Goal: Task Accomplishment & Management: Complete application form

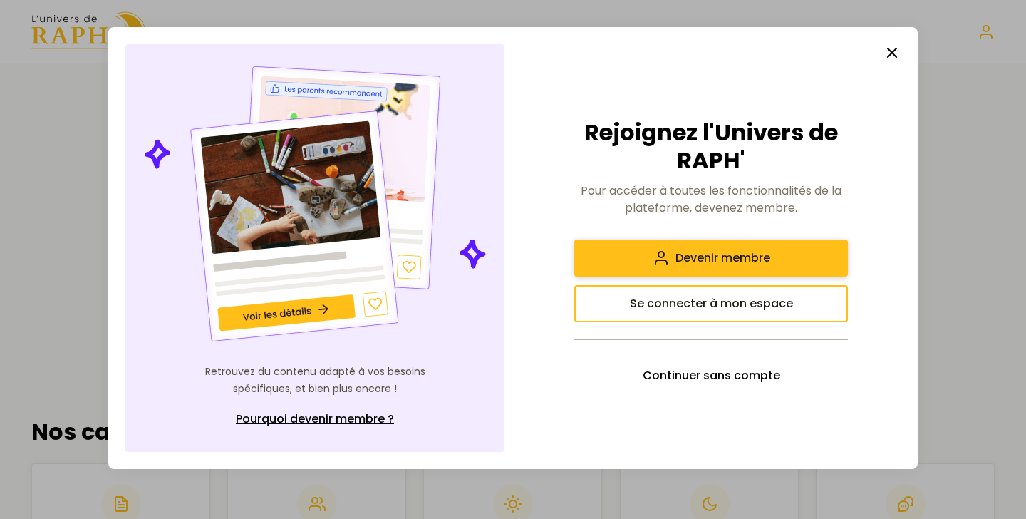
click at [719, 268] on button "Devenir membre" at bounding box center [711, 257] width 274 height 37
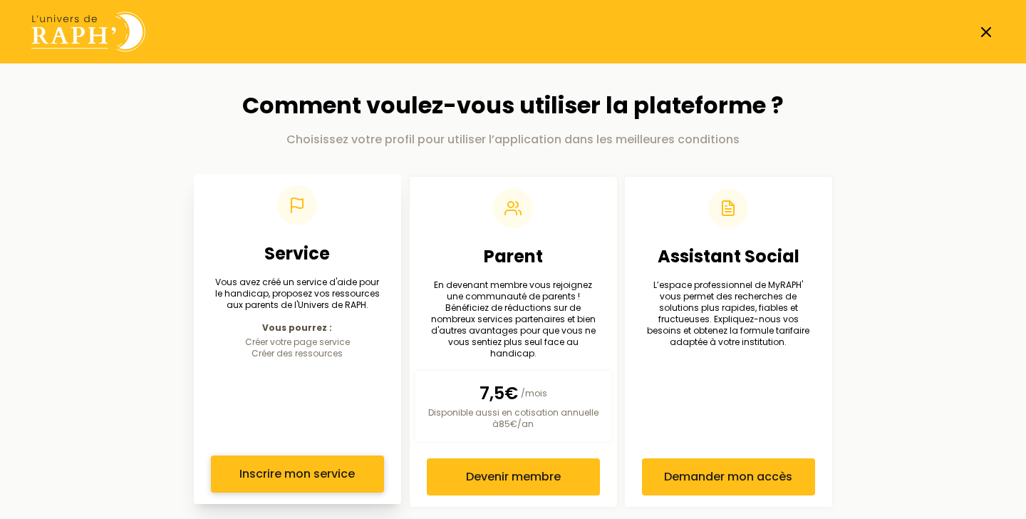
click at [328, 465] on span "Inscrire mon service" at bounding box center [296, 473] width 115 height 17
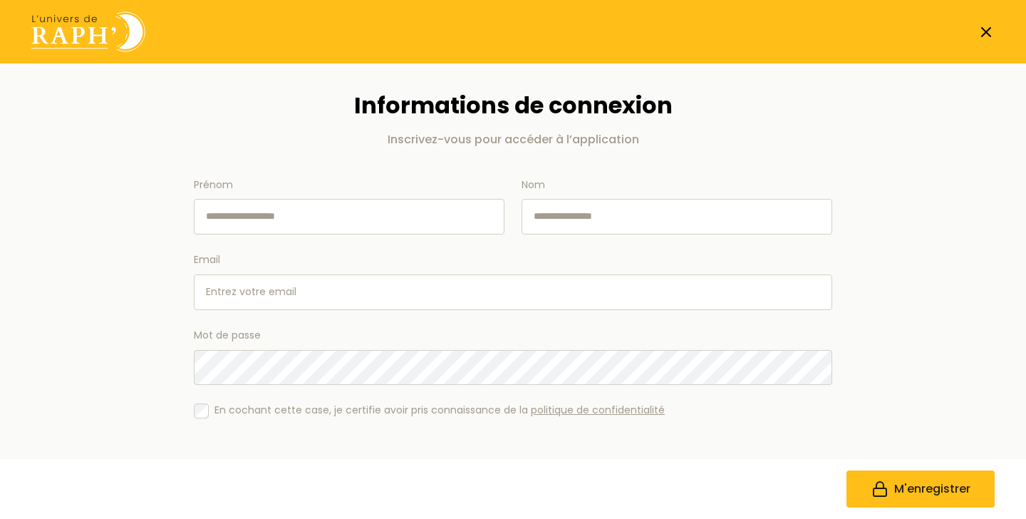
click at [311, 232] on input "Prénom" at bounding box center [349, 217] width 311 height 36
type input "*******"
click at [562, 214] on input "Nom" at bounding box center [677, 217] width 311 height 36
type input "*"
type input "********"
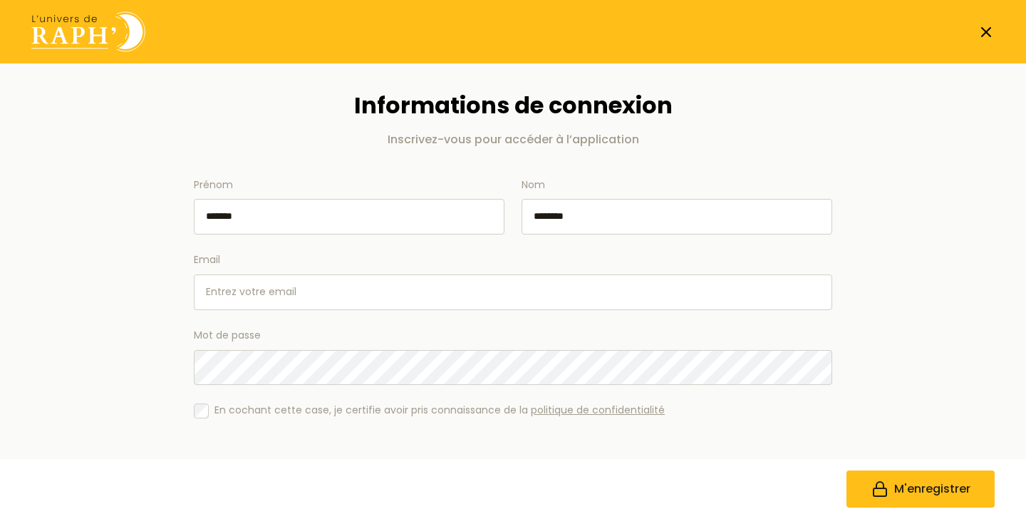
click at [296, 287] on input "Email" at bounding box center [513, 292] width 639 height 36
type input "[PERSON_NAME][EMAIL_ADDRESS][DOMAIN_NAME]"
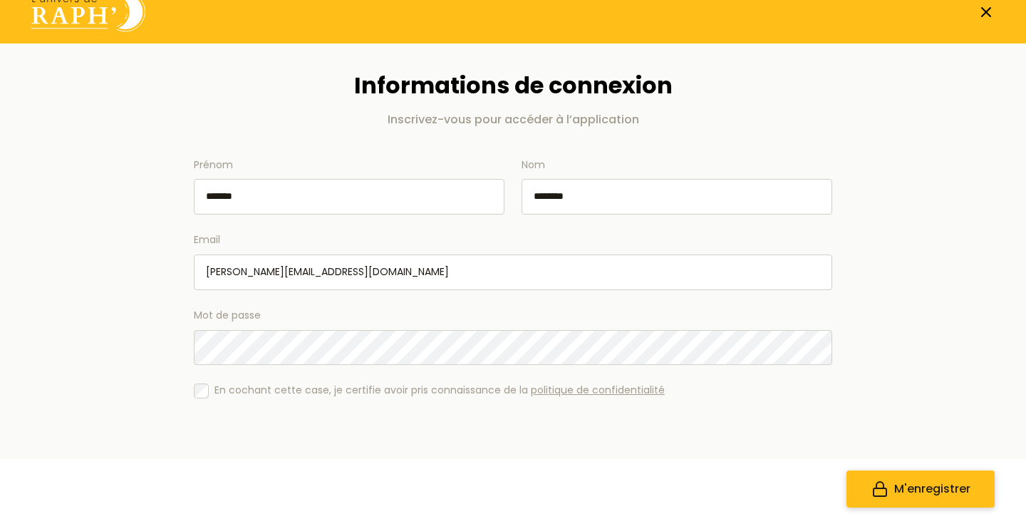
click at [910, 487] on span "M'enregistrer" at bounding box center [932, 488] width 76 height 17
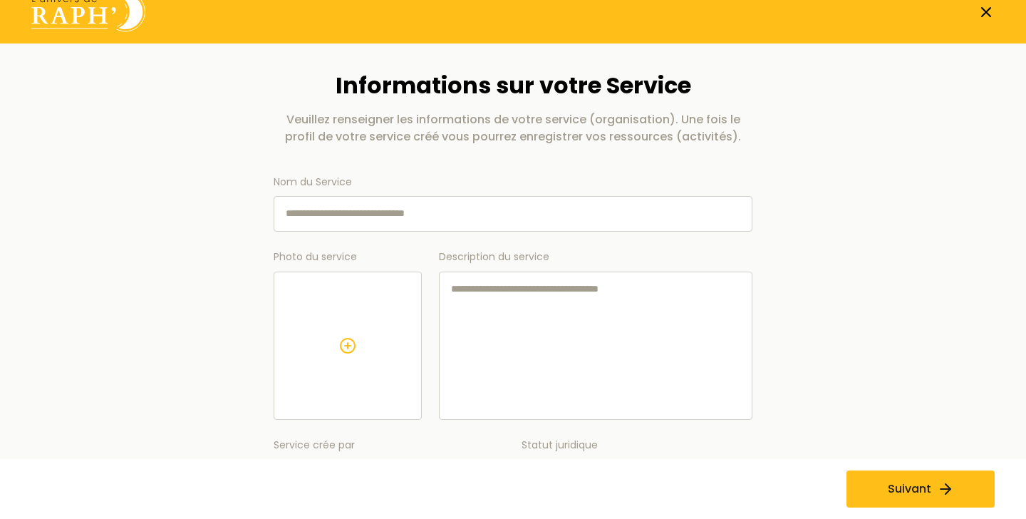
click at [424, 220] on input "Nom du Service" at bounding box center [513, 214] width 479 height 36
type input "*******"
click at [499, 317] on textarea "Description du service" at bounding box center [596, 346] width 314 height 148
click at [503, 296] on textarea "Description du service" at bounding box center [596, 346] width 314 height 148
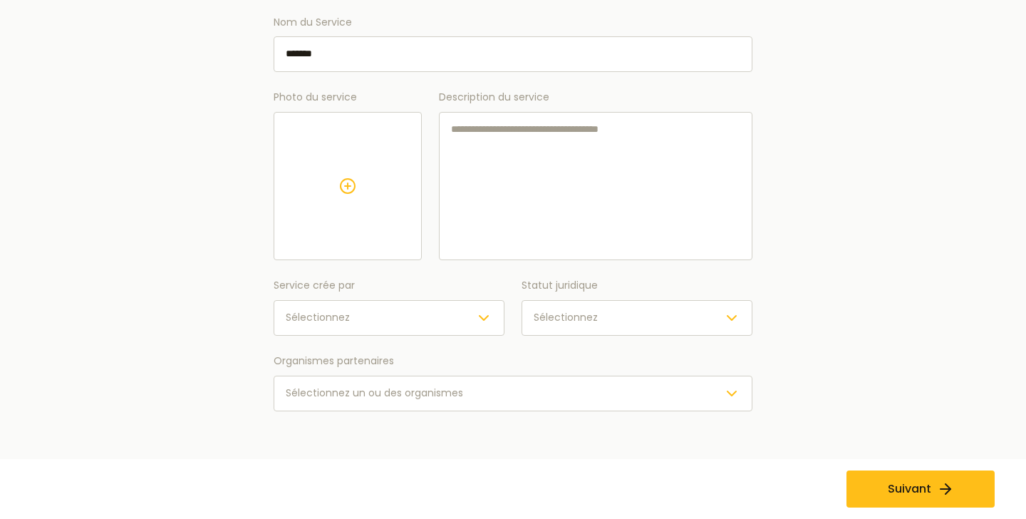
click at [621, 312] on div "Sélectionnez" at bounding box center [637, 317] width 207 height 17
click at [446, 398] on span "Sélectionnez un ou des organismes" at bounding box center [374, 393] width 177 height 14
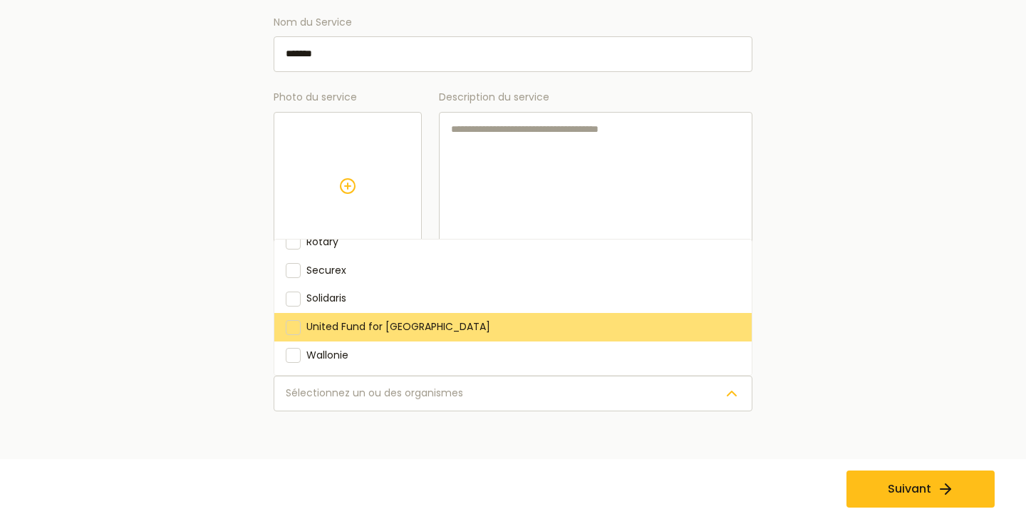
scroll to position [0, 0]
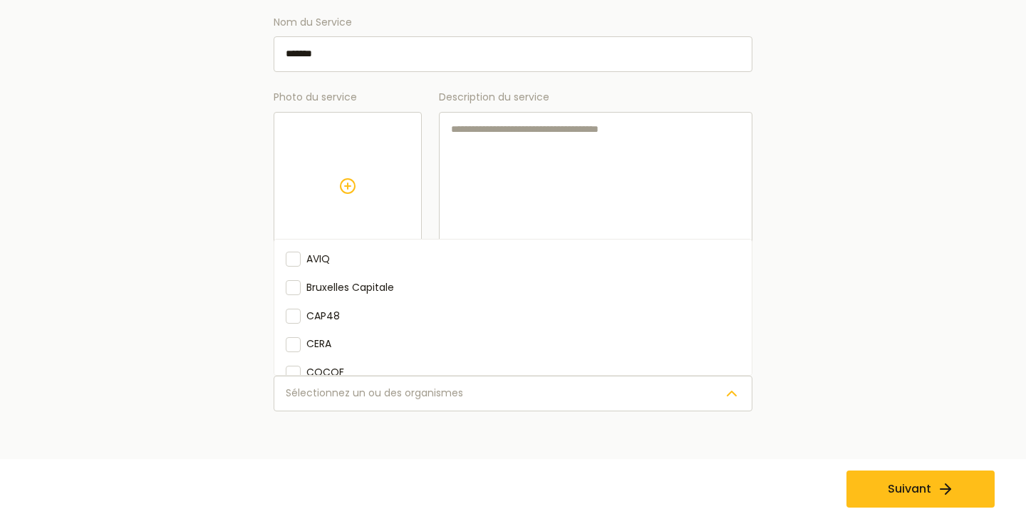
click at [175, 279] on main "Informations sur votre Service Veuillez renseigner les informations de votre se…" at bounding box center [513, 201] width 1009 height 635
